Goal: Communication & Community: Share content

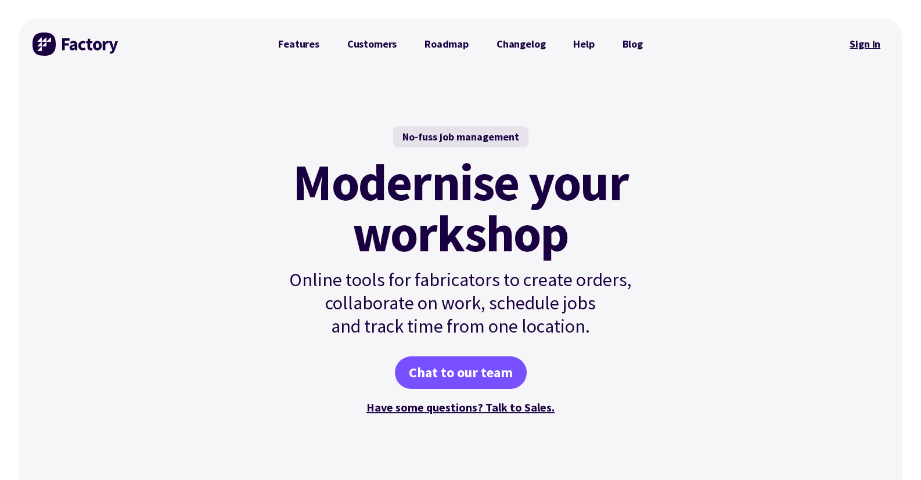
click at [867, 44] on link "Sign in" at bounding box center [865, 44] width 47 height 27
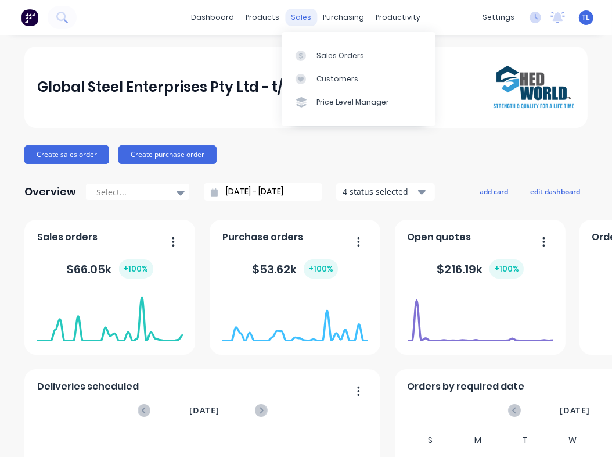
click at [293, 20] on div "sales" at bounding box center [302, 17] width 32 height 17
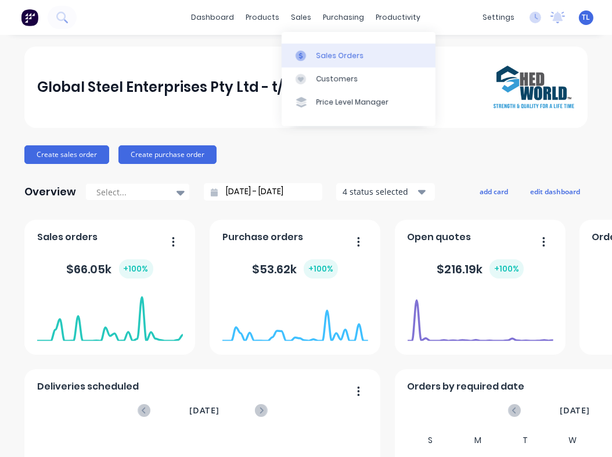
click at [339, 58] on div "Sales Orders" at bounding box center [341, 56] width 48 height 10
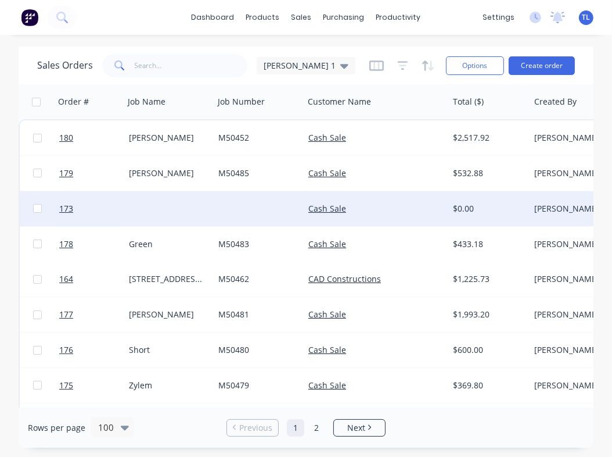
click at [157, 207] on div at bounding box center [169, 208] width 90 height 35
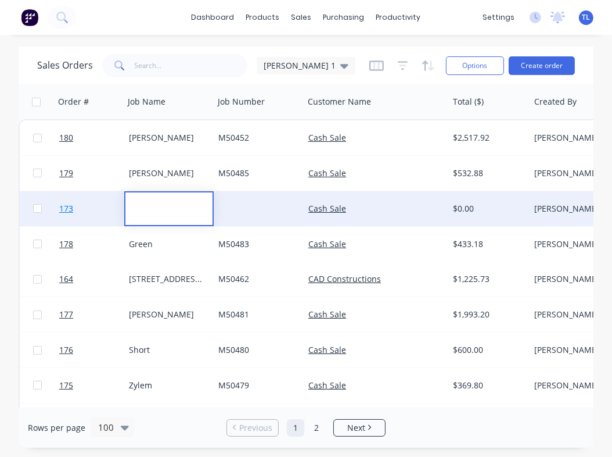
click at [73, 209] on link "173" at bounding box center [94, 208] width 70 height 35
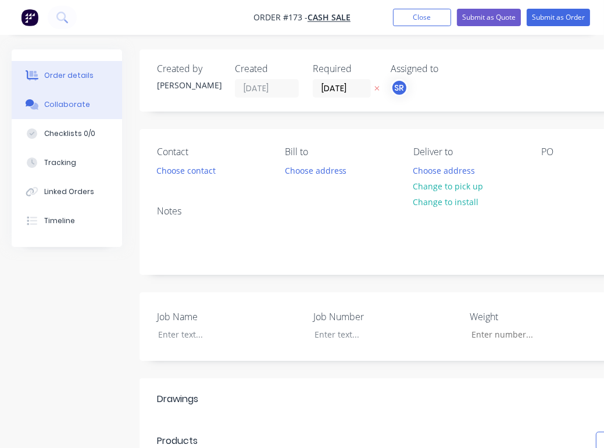
click at [53, 102] on div "Collaborate" at bounding box center [67, 104] width 46 height 10
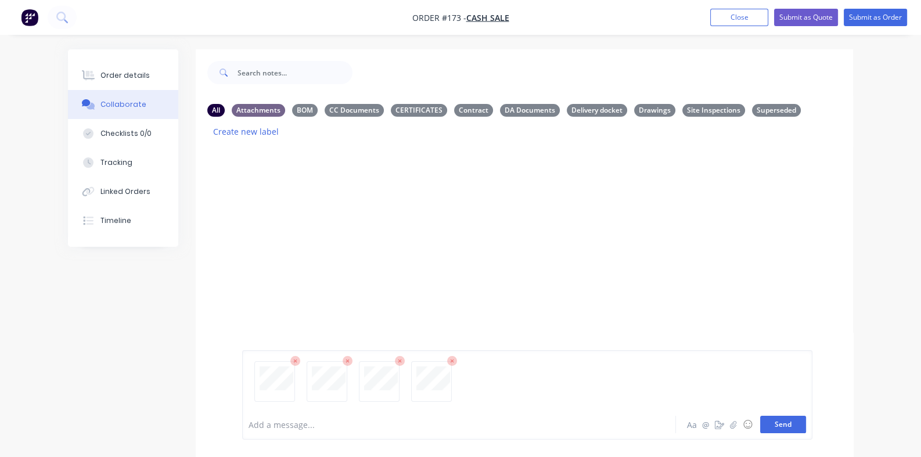
click at [806, 428] on button "Send" at bounding box center [784, 424] width 46 height 17
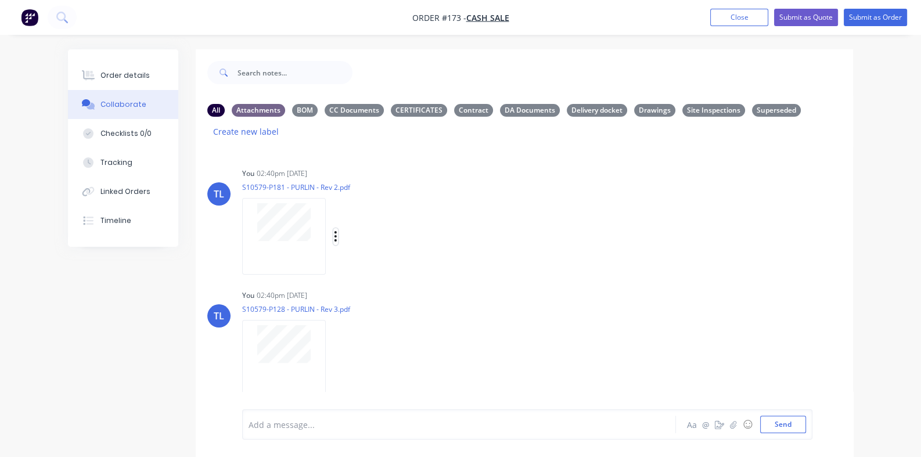
click at [334, 228] on button "button" at bounding box center [336, 236] width 5 height 17
click at [347, 228] on button "Labels" at bounding box center [412, 241] width 131 height 26
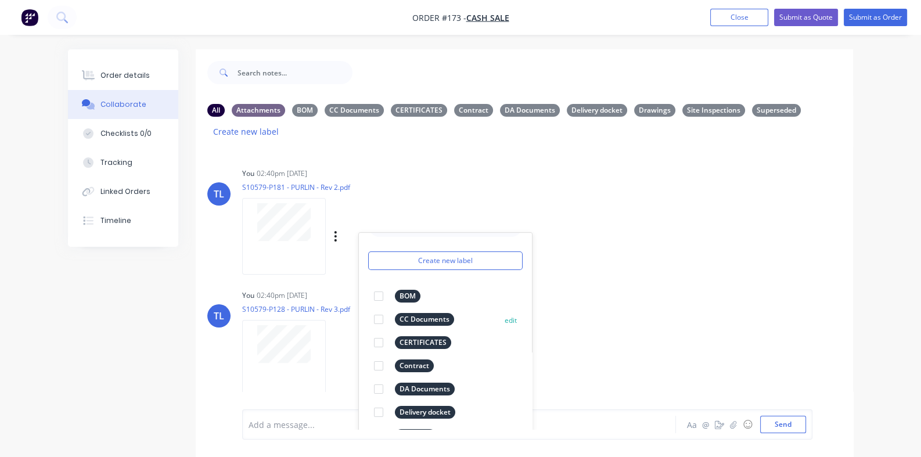
scroll to position [44, 0]
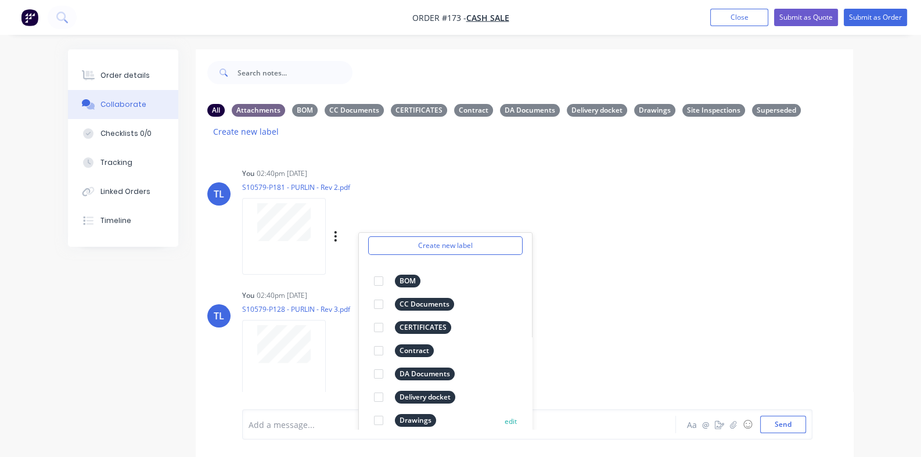
click at [367, 409] on div at bounding box center [378, 420] width 23 height 23
click at [533, 237] on div "You 02:40pm 27/08/25 S10579-P181 - PURLIN - Rev 2.pdf Labels Download Delete Cr…" at bounding box center [423, 217] width 362 height 105
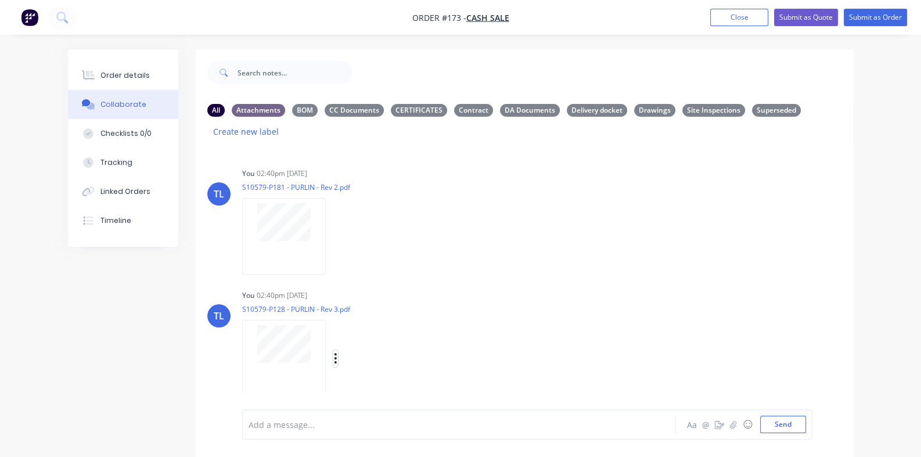
click at [334, 350] on button "button" at bounding box center [336, 358] width 5 height 17
click at [347, 348] on button "Labels" at bounding box center [412, 361] width 131 height 26
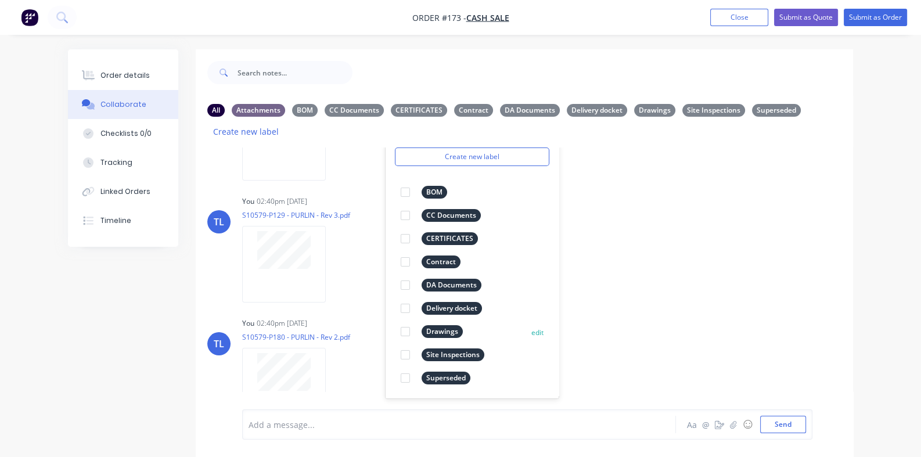
click at [394, 320] on div at bounding box center [405, 331] width 23 height 23
click at [568, 261] on div "TL You 02:40pm 27/08/25 S10579-P129 - PURLIN - Rev 3.pdf Labels Download Delete" at bounding box center [525, 245] width 658 height 105
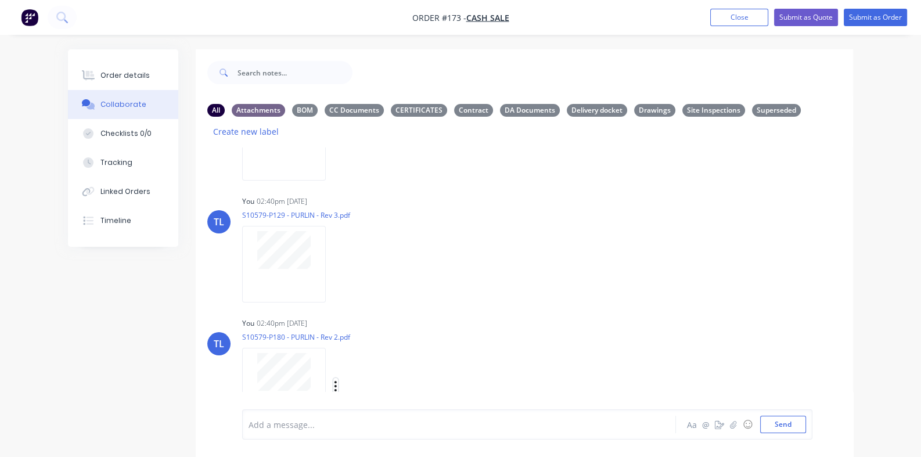
click at [335, 381] on icon "button" at bounding box center [336, 386] width 2 height 10
click at [347, 349] on button "Labels" at bounding box center [412, 362] width 131 height 26
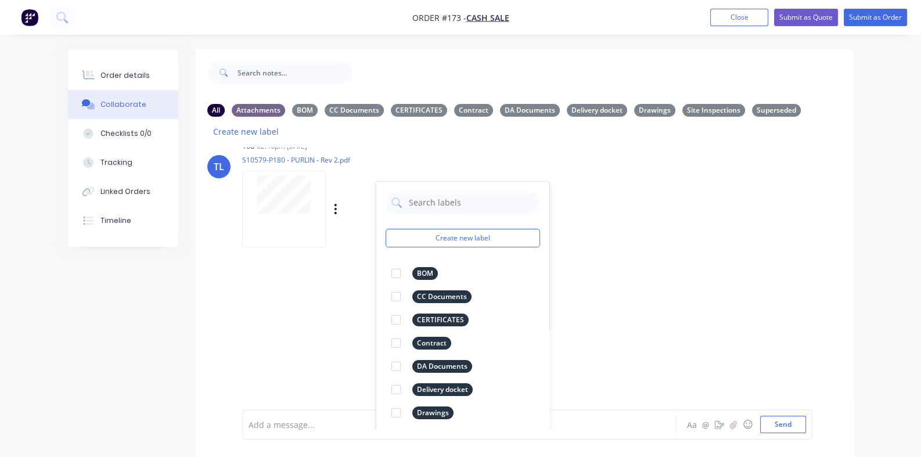
scroll to position [400, 0]
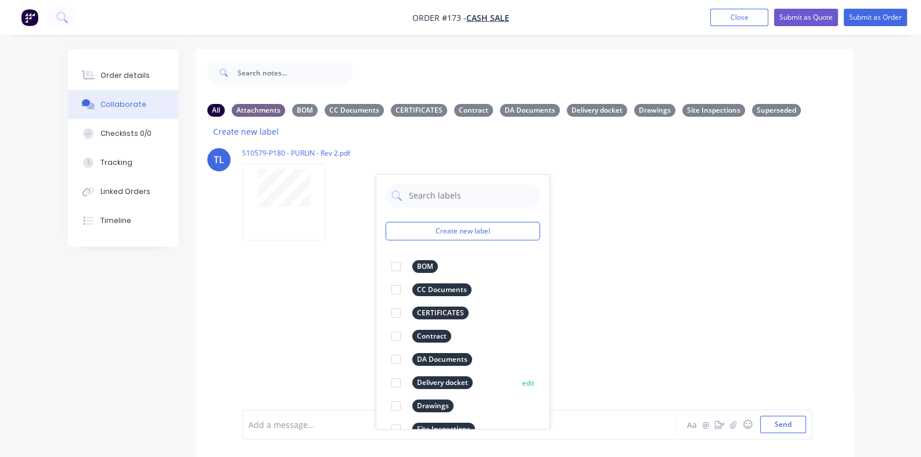
click at [385, 395] on div at bounding box center [396, 406] width 23 height 23
click at [564, 277] on div "TL You 02:40pm 27/08/25 S10579-P181 - PURLIN - Rev 2.pdf Labels Download Delete…" at bounding box center [525, 289] width 658 height 282
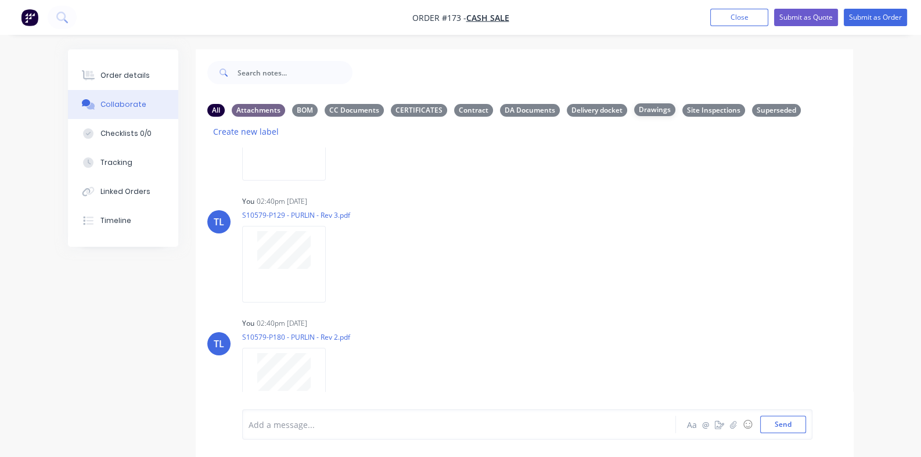
click at [634, 112] on div "Drawings" at bounding box center [654, 109] width 41 height 13
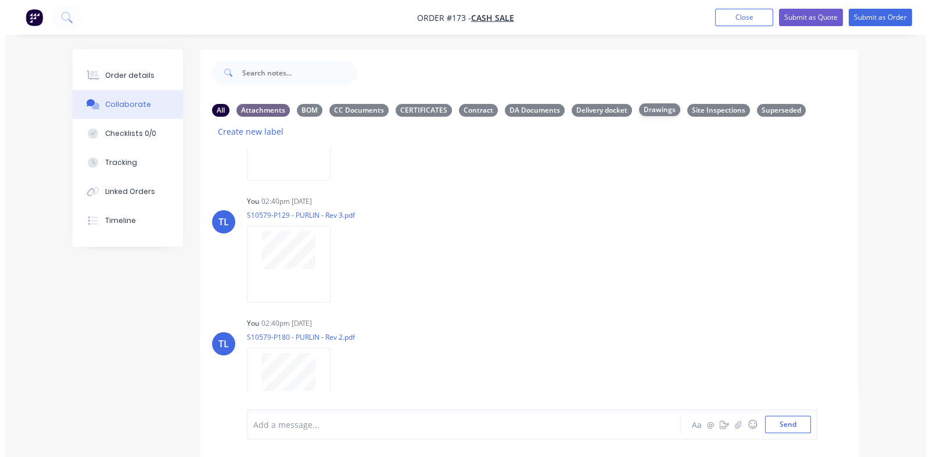
scroll to position [95, 0]
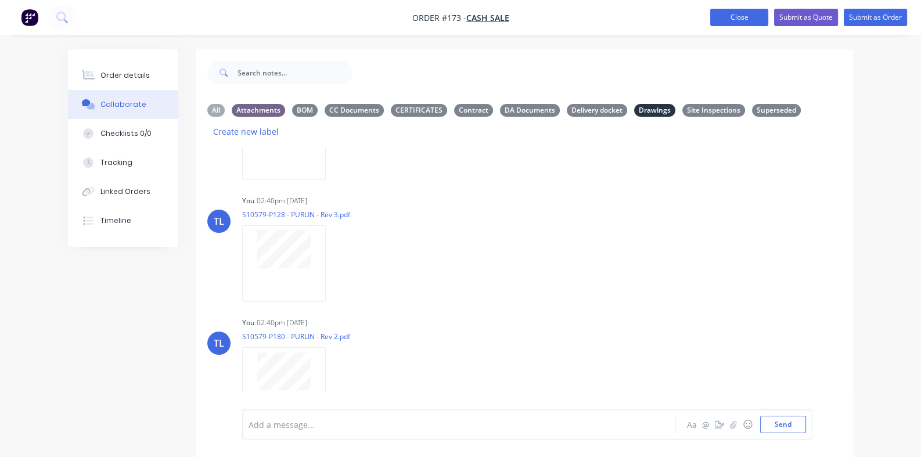
click at [738, 10] on button "Close" at bounding box center [740, 17] width 58 height 17
